Goal: Task Accomplishment & Management: Manage account settings

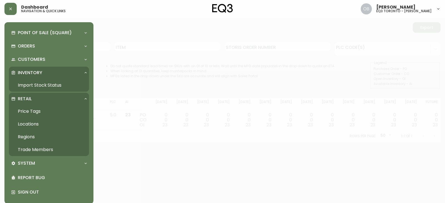
click at [35, 149] on link "Trade Members" at bounding box center [49, 150] width 80 height 13
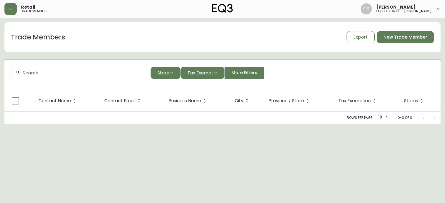
click at [84, 77] on div at bounding box center [80, 73] width 139 height 13
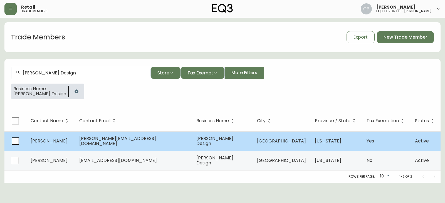
type input "[PERSON_NAME] Design"
click at [96, 144] on td "[PERSON_NAME][EMAIL_ADDRESS][DOMAIN_NAME]" at bounding box center [133, 141] width 117 height 19
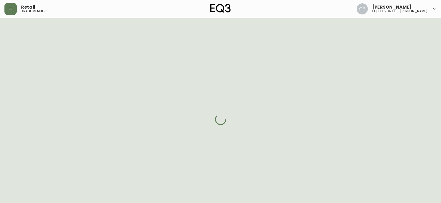
select select "WA"
select select "US"
select select "US_EN"
select select "Trade Show"
select select "Interior Designer"
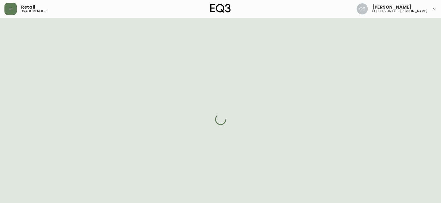
select select "cm48zha2033ze0170ss7kujjb"
select select "true"
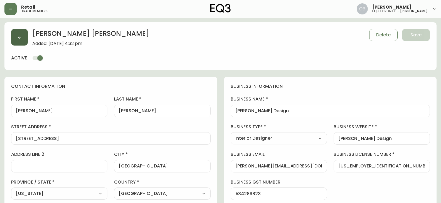
click at [12, 39] on button "button" at bounding box center [19, 37] width 17 height 17
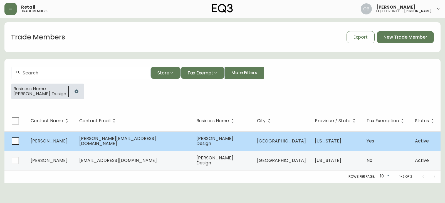
click at [113, 133] on td "[PERSON_NAME][EMAIL_ADDRESS][DOMAIN_NAME]" at bounding box center [133, 141] width 117 height 19
select select "WA"
select select "US"
select select "US_EN"
select select "Trade Show"
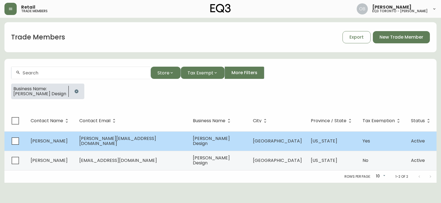
select select "Interior Designer"
select select "true"
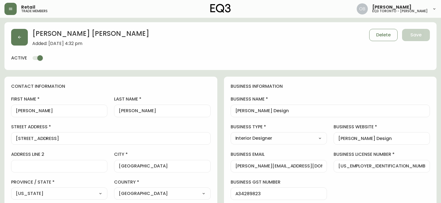
type input "EQ3 US Trade - [GEOGRAPHIC_DATA]"
select select "cm48zha2033ze0170ss7kujjb"
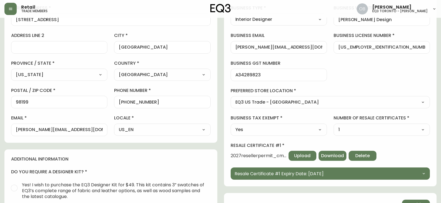
scroll to position [139, 0]
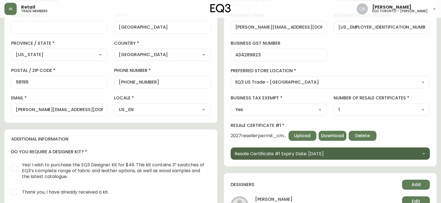
click at [250, 152] on span "Resale Certificate #1 Expiry Date: [DATE]" at bounding box center [279, 154] width 89 height 7
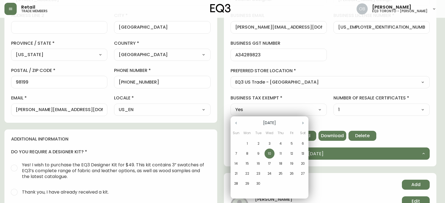
click at [210, 119] on div at bounding box center [222, 101] width 445 height 203
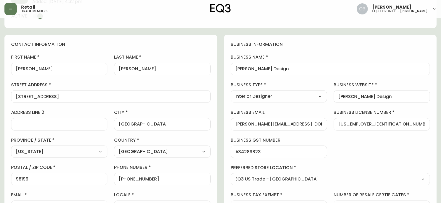
scroll to position [0, 0]
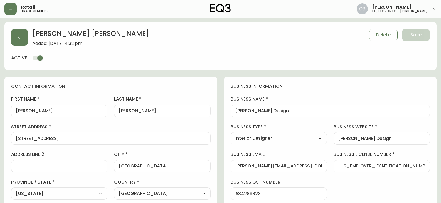
click at [223, 62] on div "[PERSON_NAME] Added: [DATE] 4:32 pm Delete Save active" at bounding box center [220, 46] width 432 height 48
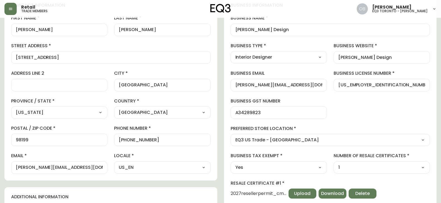
scroll to position [195, 0]
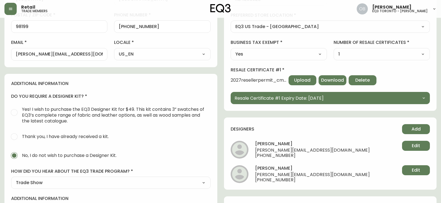
click at [192, 73] on div "contact information first name [PERSON_NAME] last name [PERSON_NAME][GEOGRAPHIC…" at bounding box center [110, 64] width 213 height 364
